Goal: Task Accomplishment & Management: Manage account settings

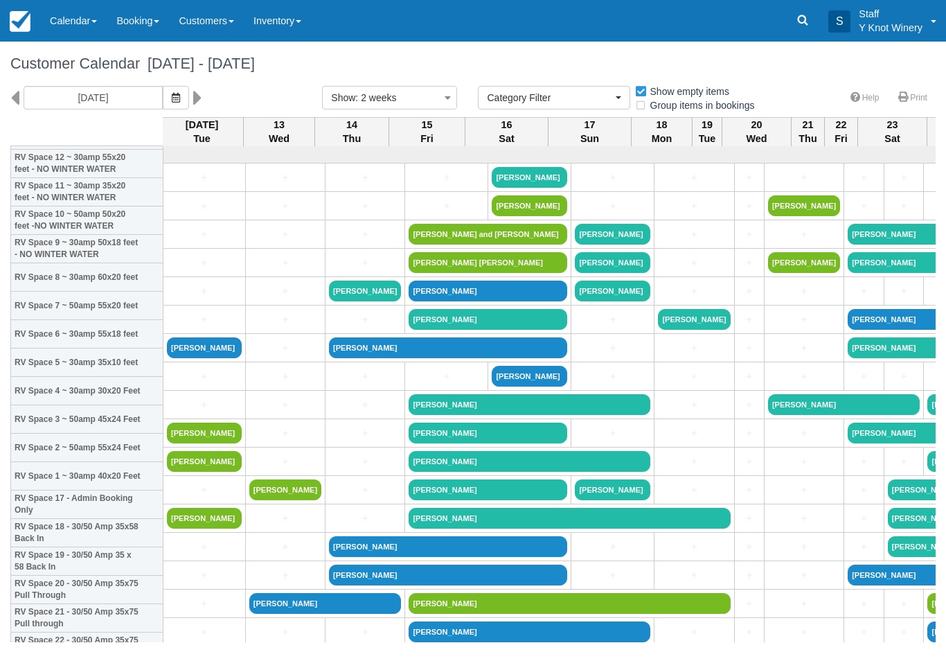
select select
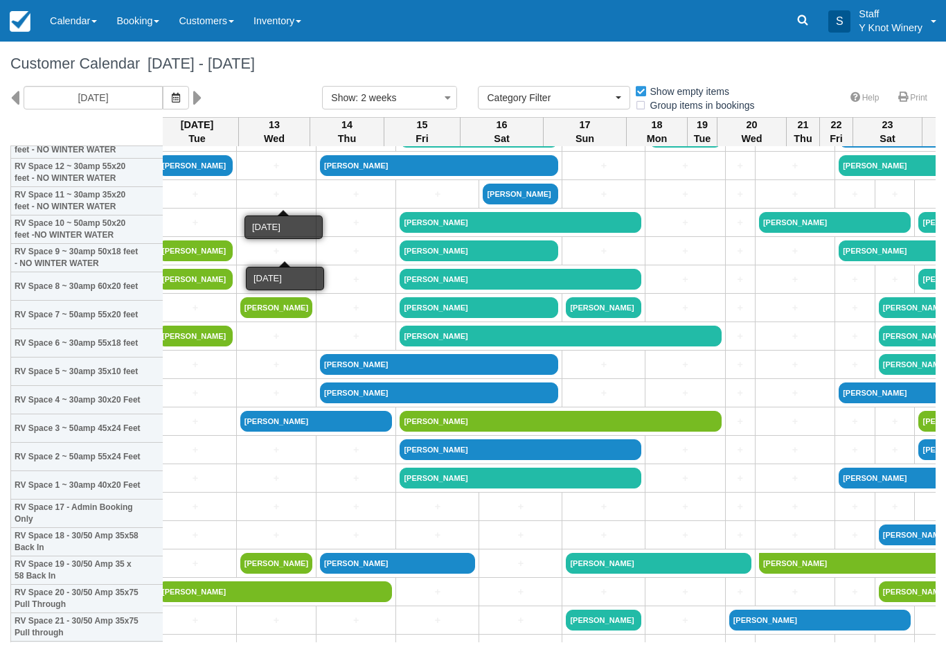
scroll to position [175, 7]
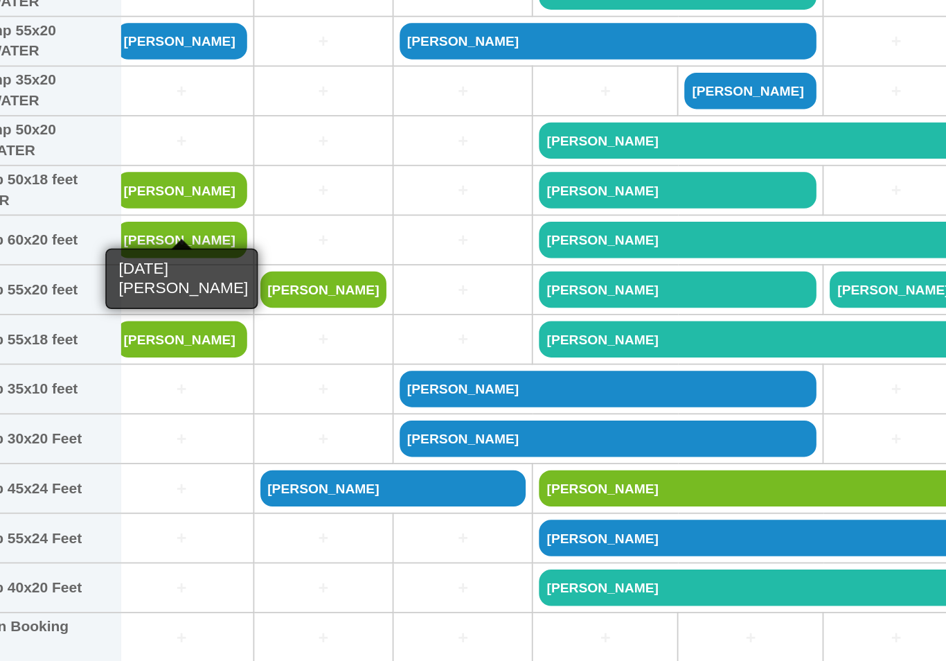
click at [160, 248] on link "[PERSON_NAME]" at bounding box center [197, 258] width 75 height 21
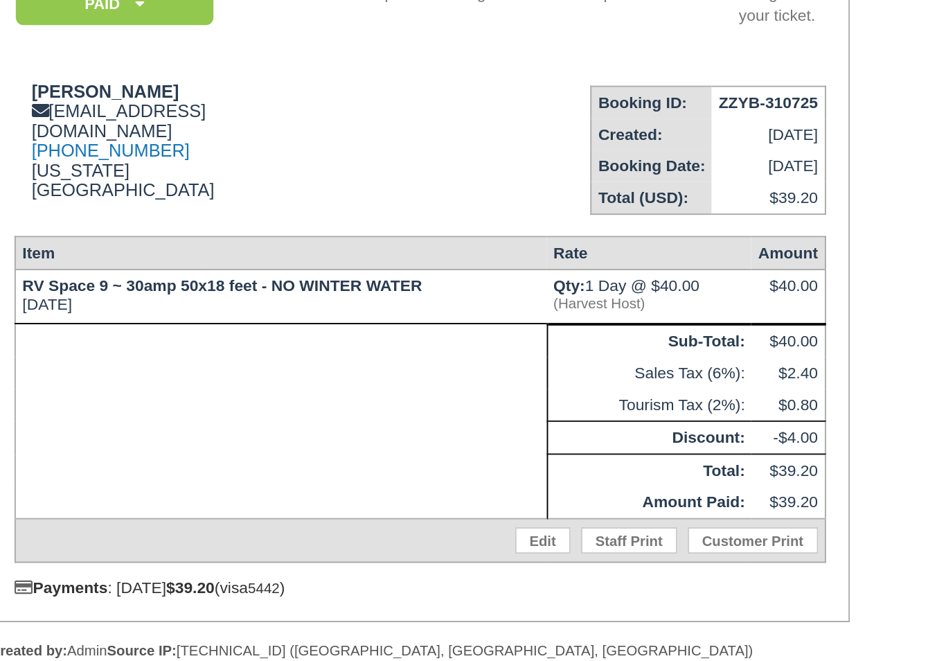
scroll to position [168, 199]
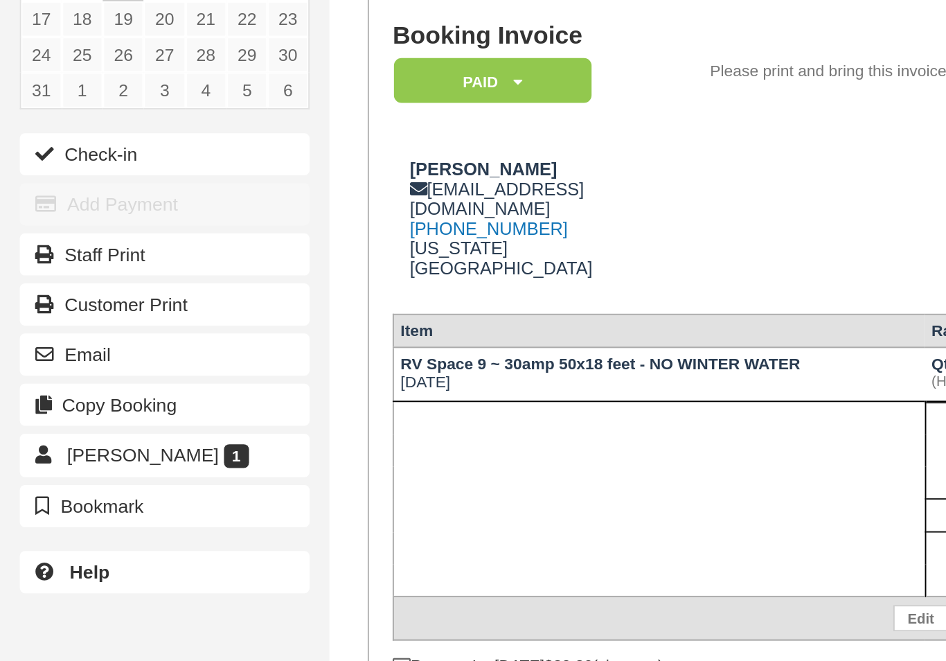
click at [60, 208] on button "Check-in" at bounding box center [86, 219] width 152 height 22
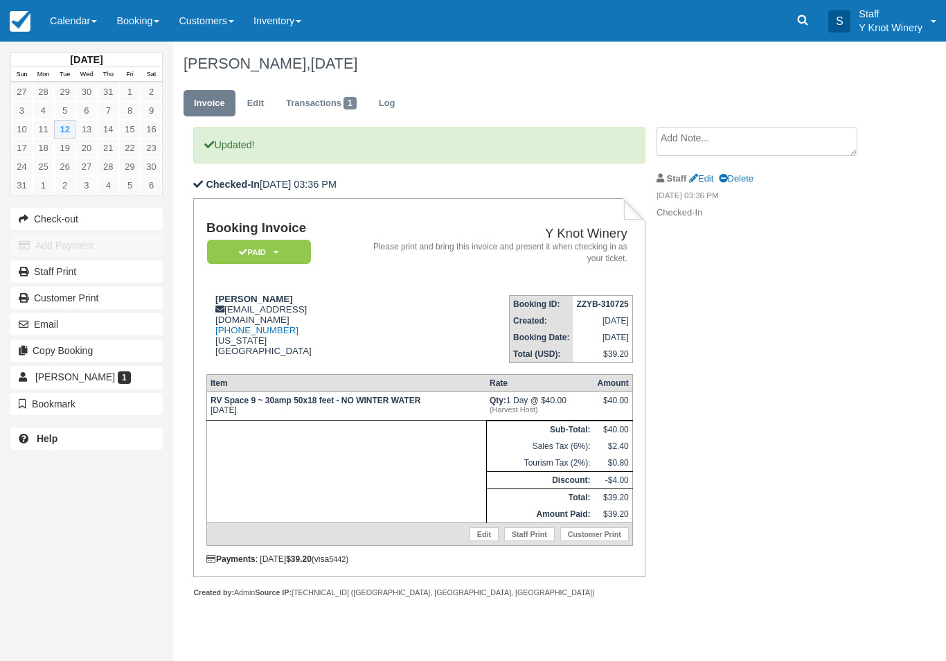
click at [74, 23] on link "Calendar" at bounding box center [73, 21] width 66 height 42
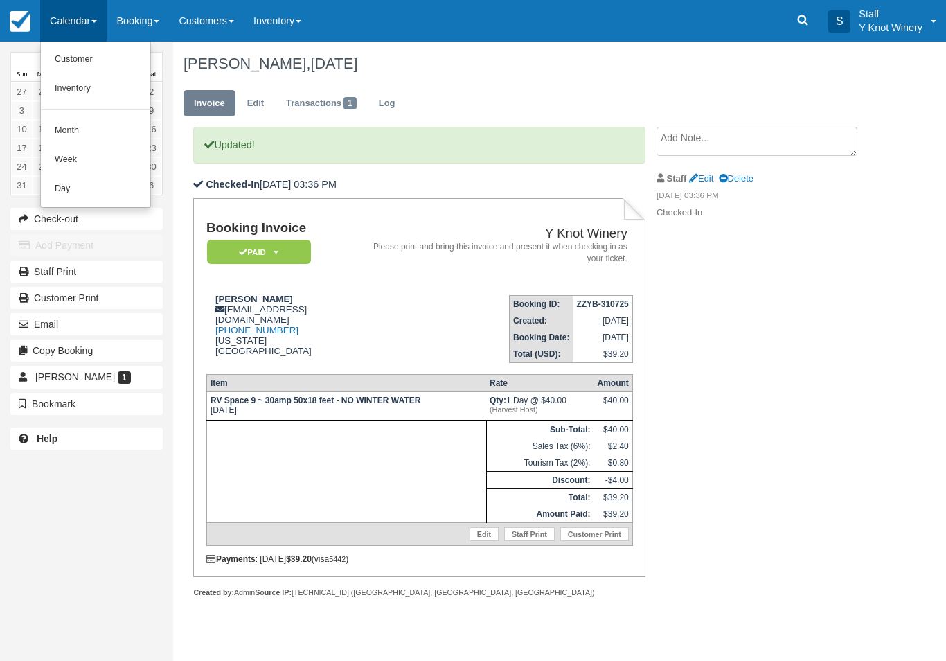
click at [98, 55] on link "Customer" at bounding box center [95, 59] width 109 height 29
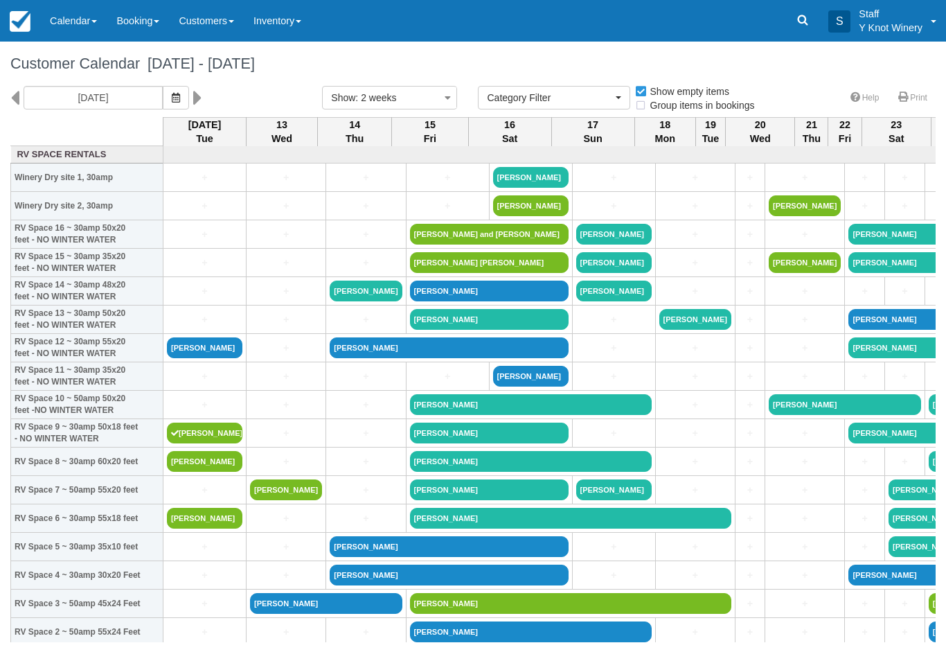
select select
click at [172, 100] on icon "button" at bounding box center [176, 98] width 8 height 10
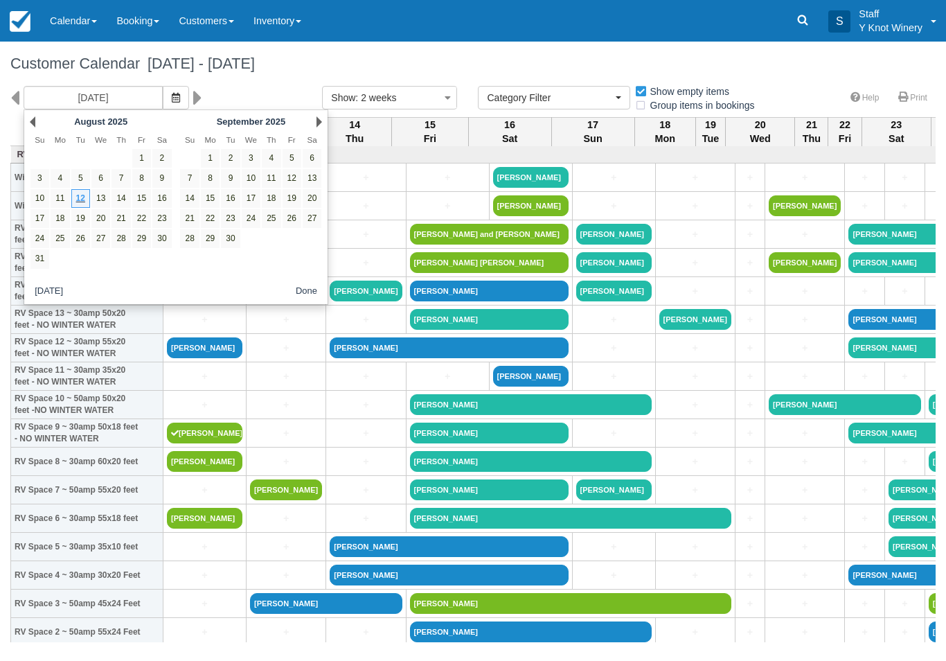
click at [276, 155] on link "4" at bounding box center [271, 158] width 19 height 19
type input "09/04/25"
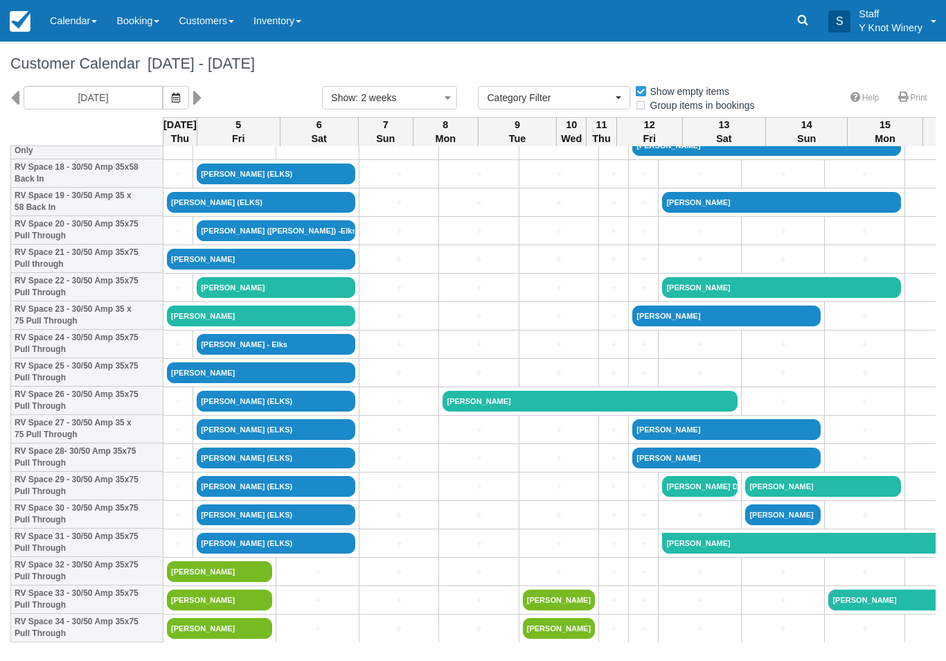
scroll to position [544, 0]
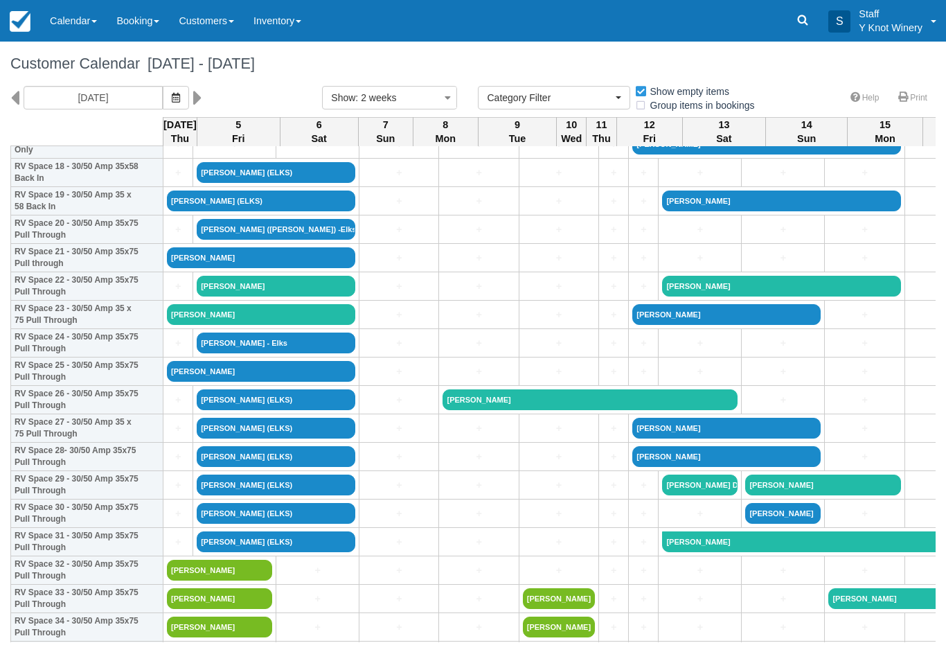
click at [69, 10] on link "Calendar" at bounding box center [73, 21] width 66 height 42
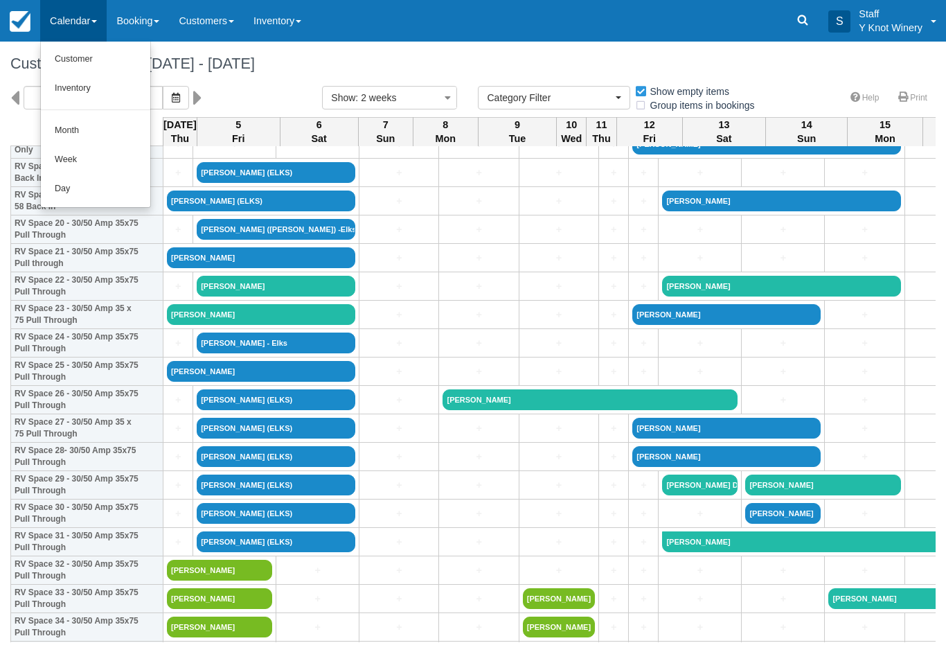
click at [109, 56] on link "Customer" at bounding box center [95, 59] width 109 height 29
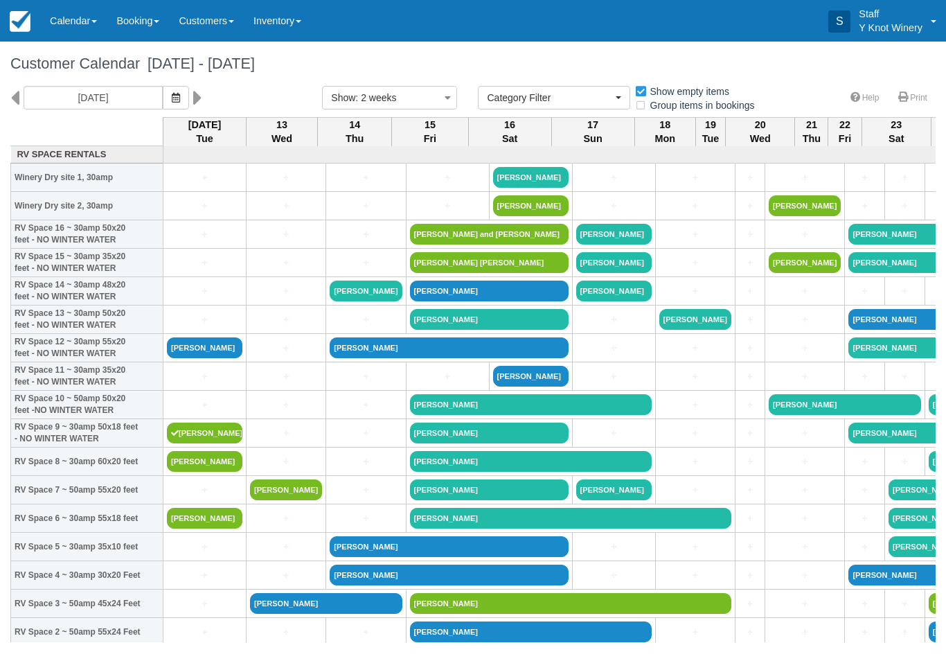
select select
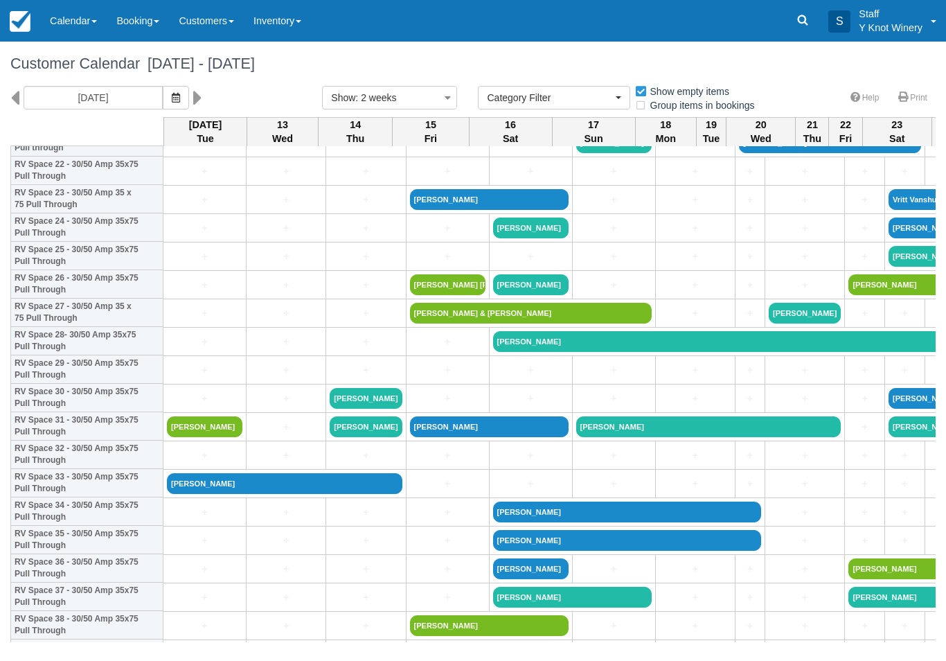
scroll to position [660, 0]
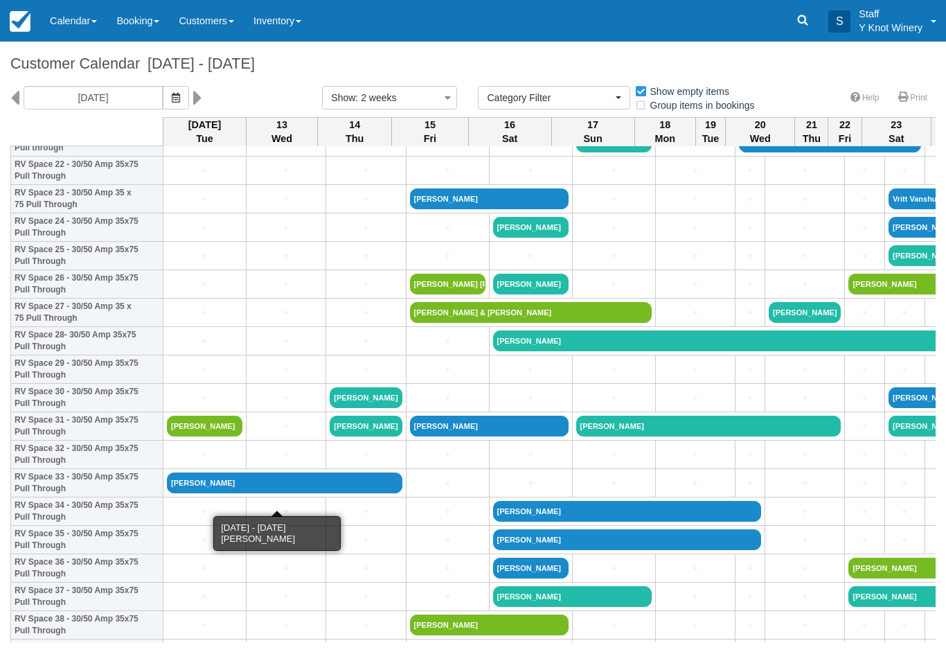
click at [254, 493] on link "[PERSON_NAME]" at bounding box center [284, 482] width 235 height 21
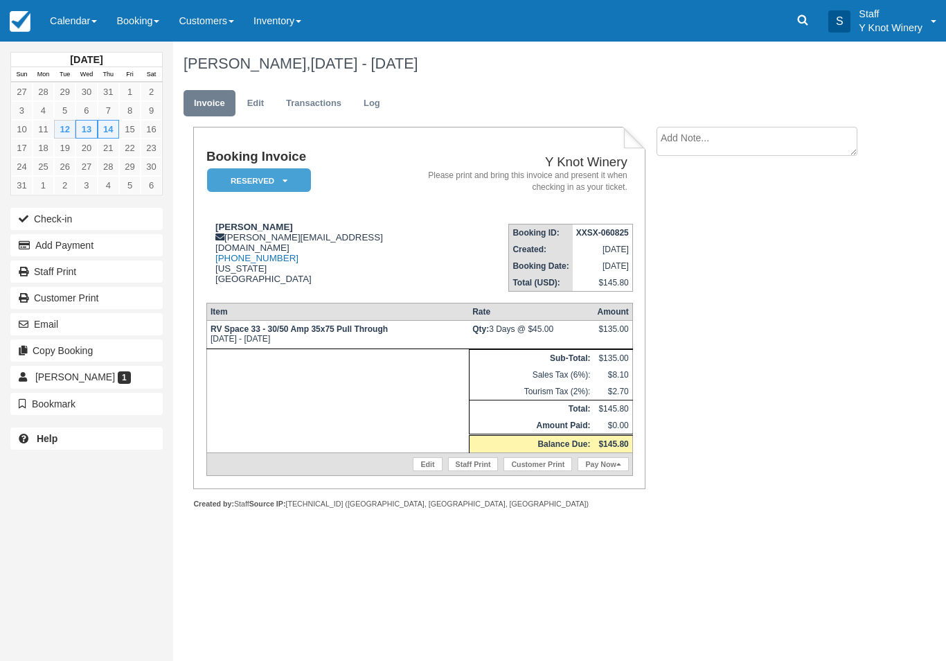
click at [64, 220] on button "Check-in" at bounding box center [86, 219] width 152 height 22
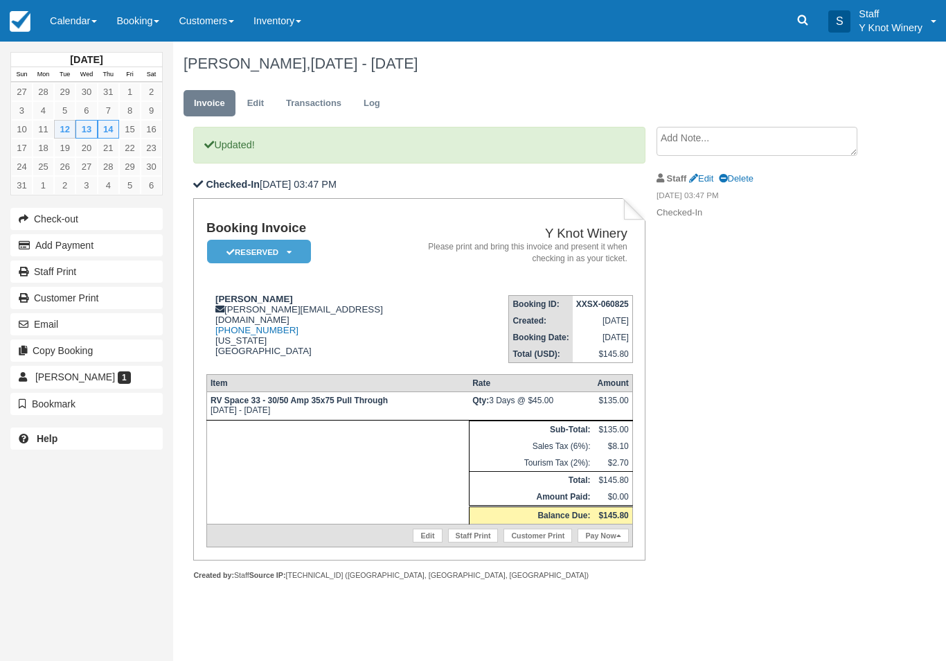
click at [607, 542] on link "Pay Now" at bounding box center [603, 535] width 51 height 14
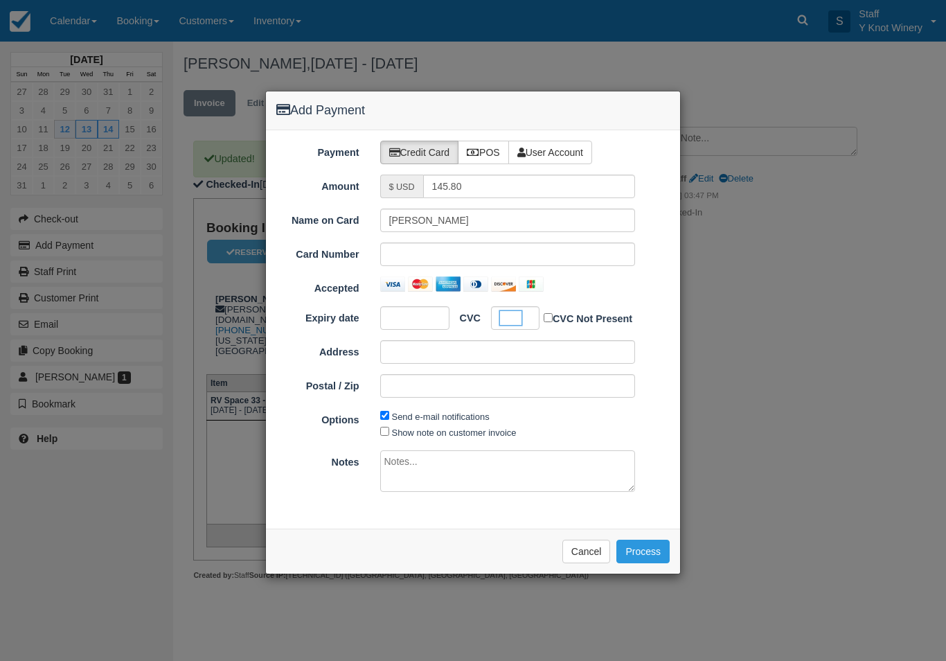
click at [430, 432] on label "Show note on customer invoice" at bounding box center [454, 432] width 125 height 10
click at [389, 432] on input "Show note on customer invoice" at bounding box center [384, 431] width 9 height 9
checkbox input "true"
click at [648, 552] on button "Process" at bounding box center [642, 552] width 53 height 24
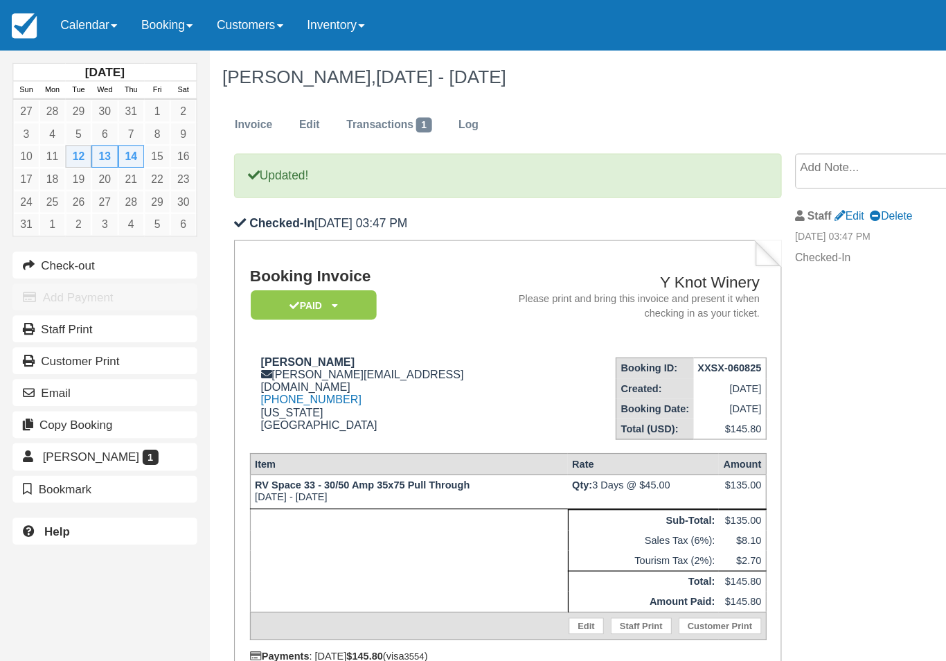
click at [71, 24] on link "Calendar" at bounding box center [73, 21] width 66 height 42
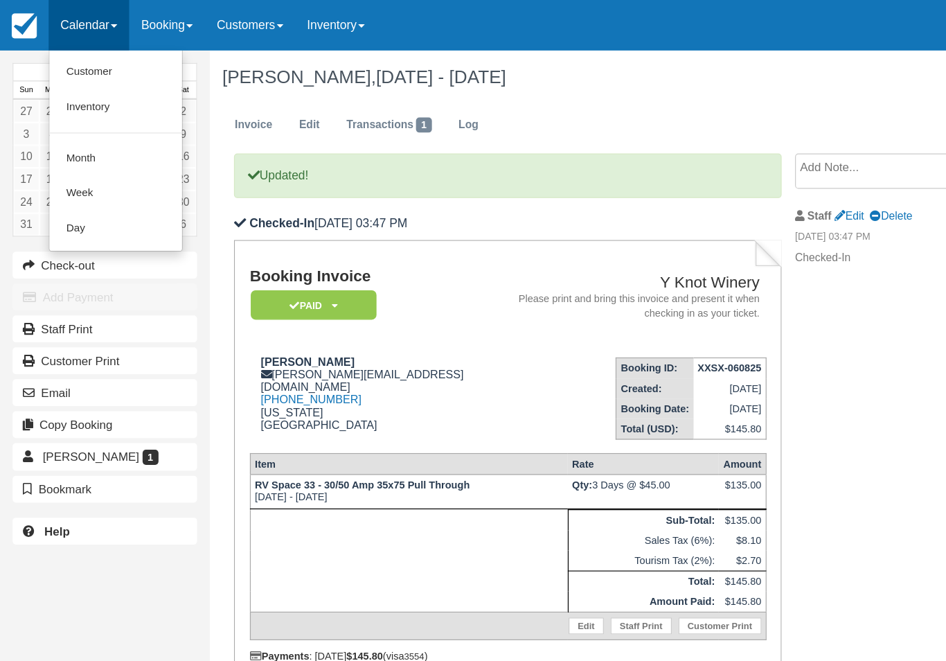
click at [73, 51] on link "Customer" at bounding box center [95, 59] width 109 height 29
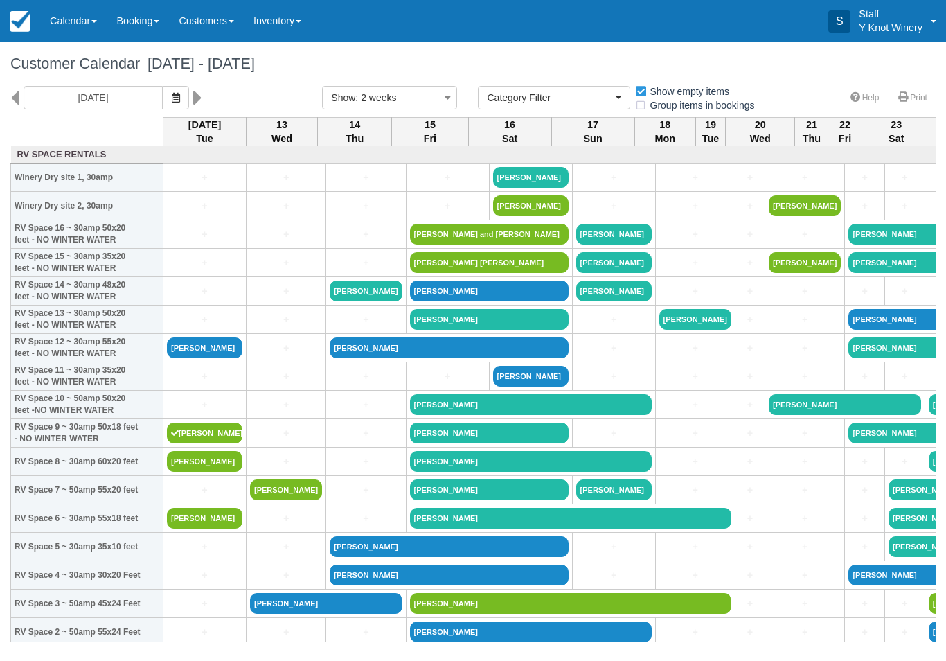
select select
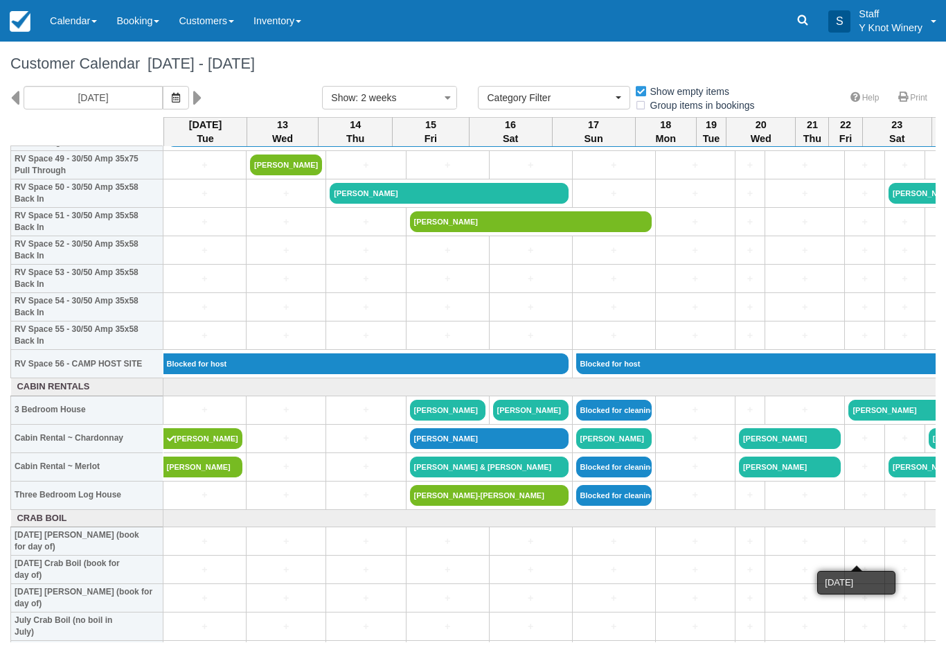
scroll to position [1432, 0]
